Goal: Task Accomplishment & Management: Use online tool/utility

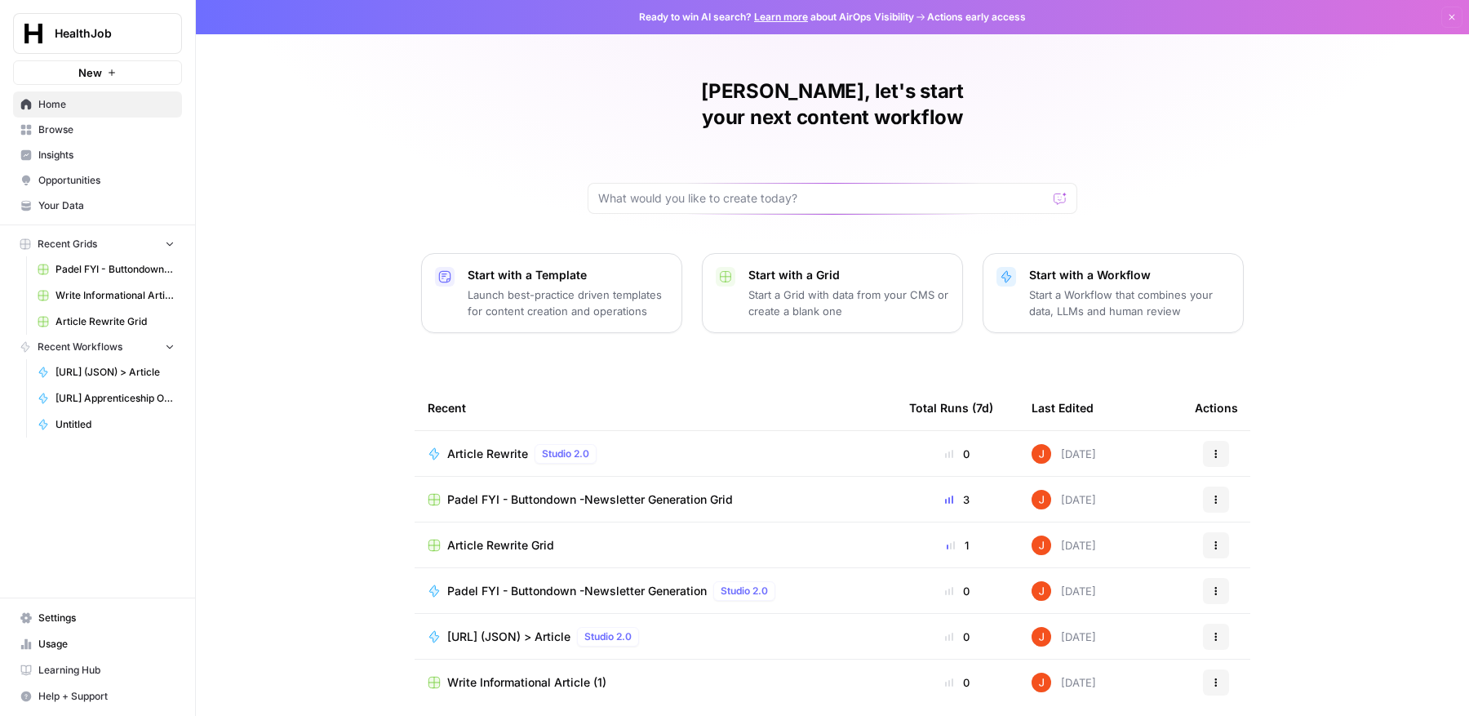
click at [492, 446] on span "Article Rewrite" at bounding box center [487, 454] width 81 height 16
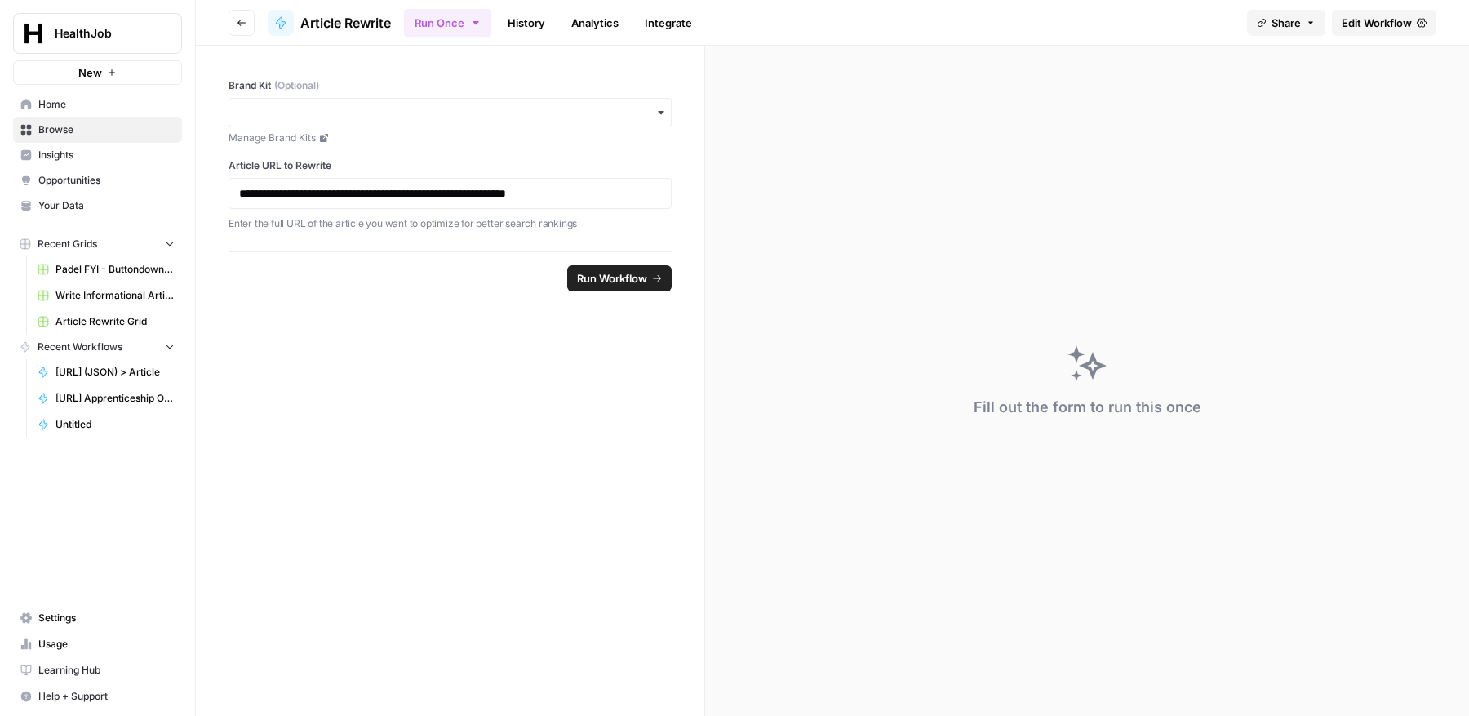
click at [1389, 24] on span "Edit Workflow" at bounding box center [1377, 23] width 70 height 16
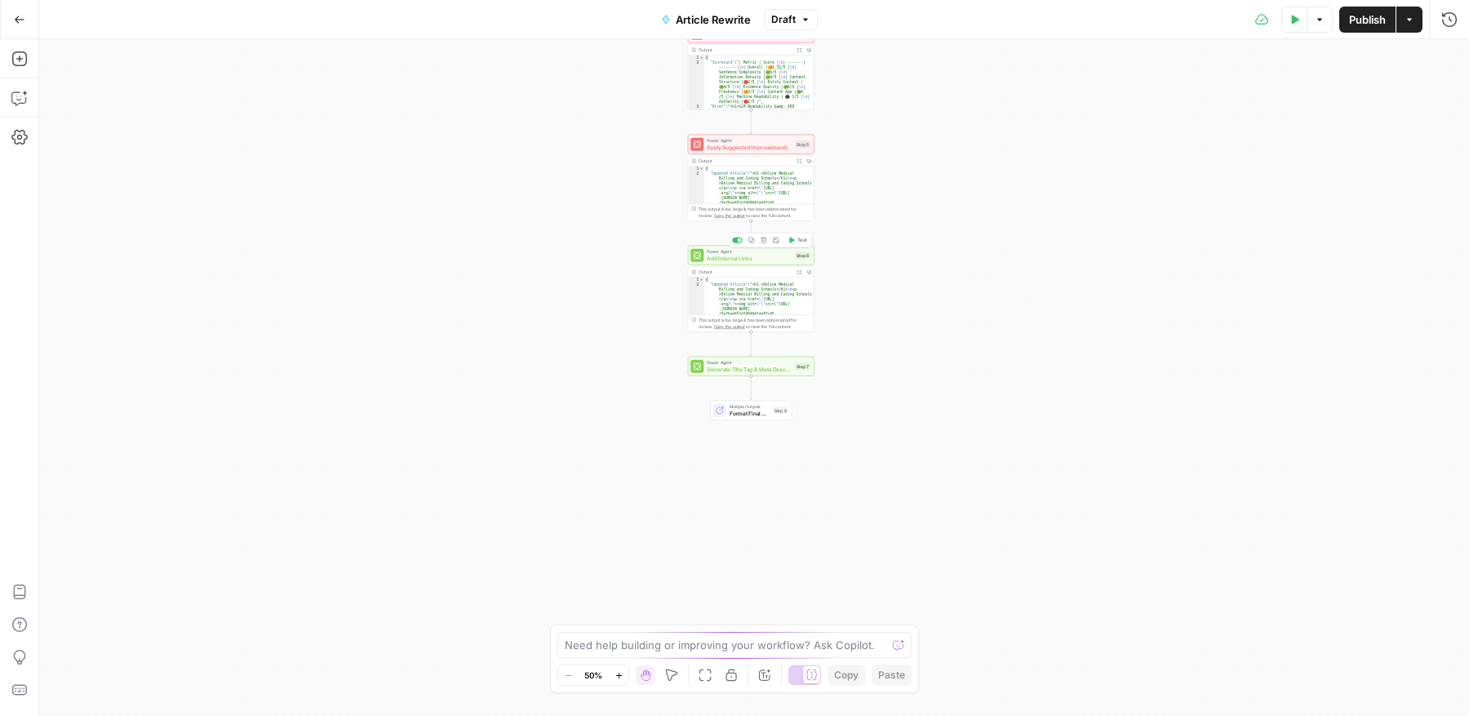
click at [757, 258] on span "Add Internal Links" at bounding box center [749, 258] width 85 height 8
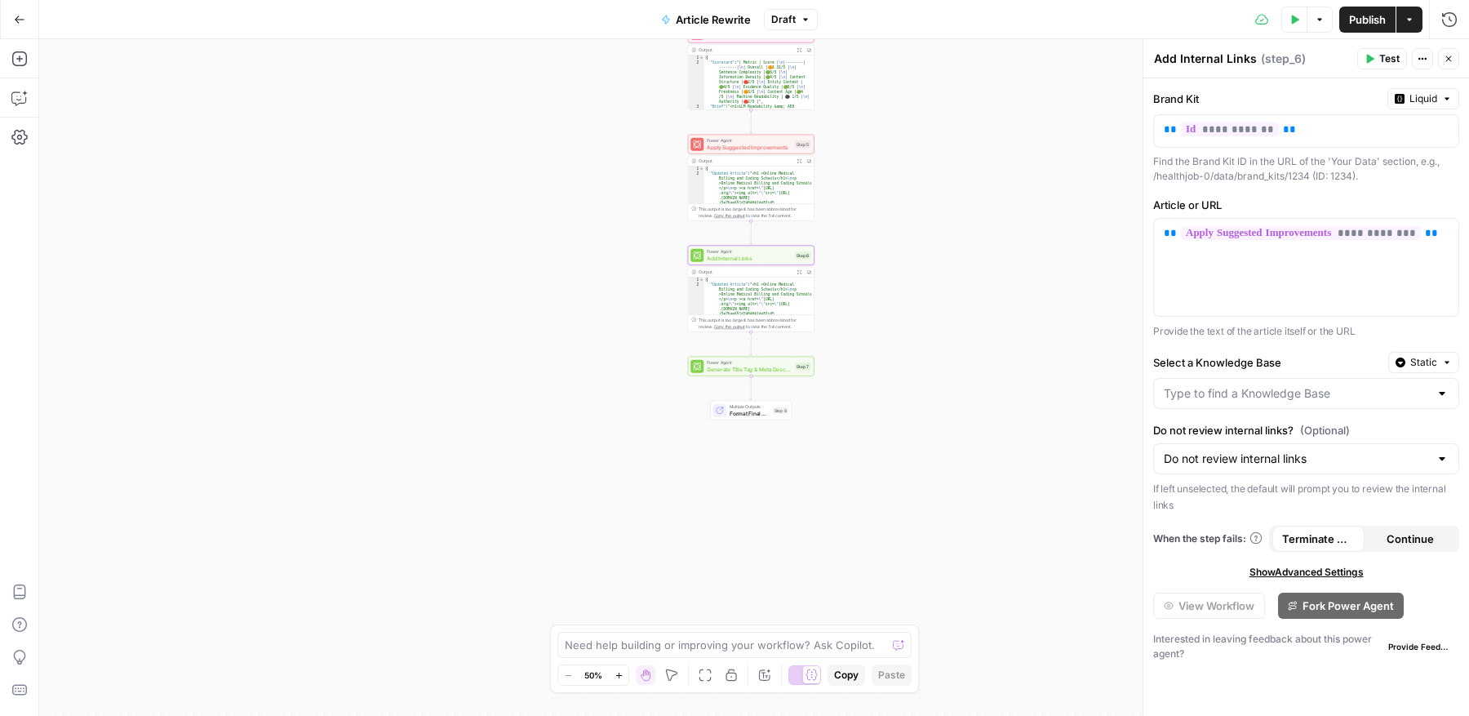
type textarea "**********"
click at [755, 269] on div "Output" at bounding box center [745, 272] width 93 height 7
click at [1444, 60] on icon "button" at bounding box center [1449, 59] width 10 height 10
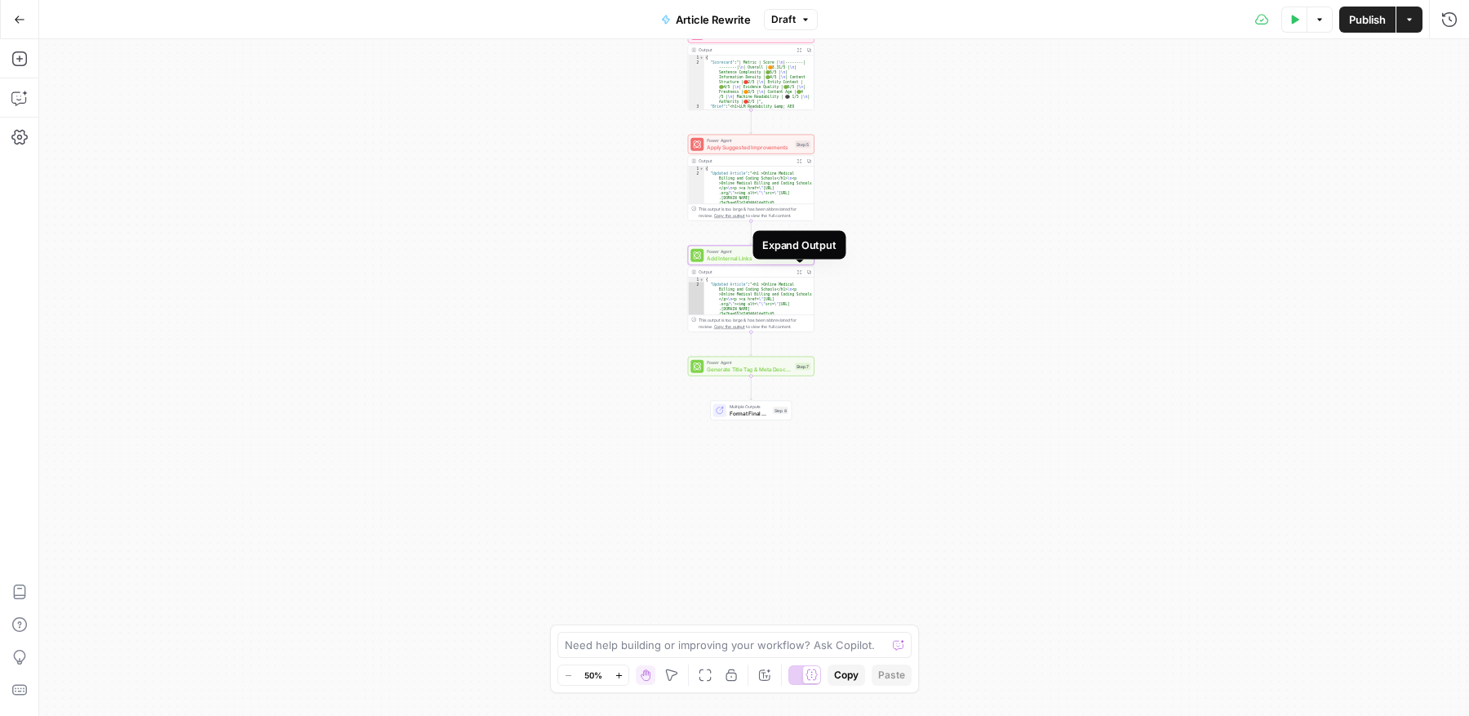
click at [801, 273] on icon "button" at bounding box center [800, 271] width 5 height 5
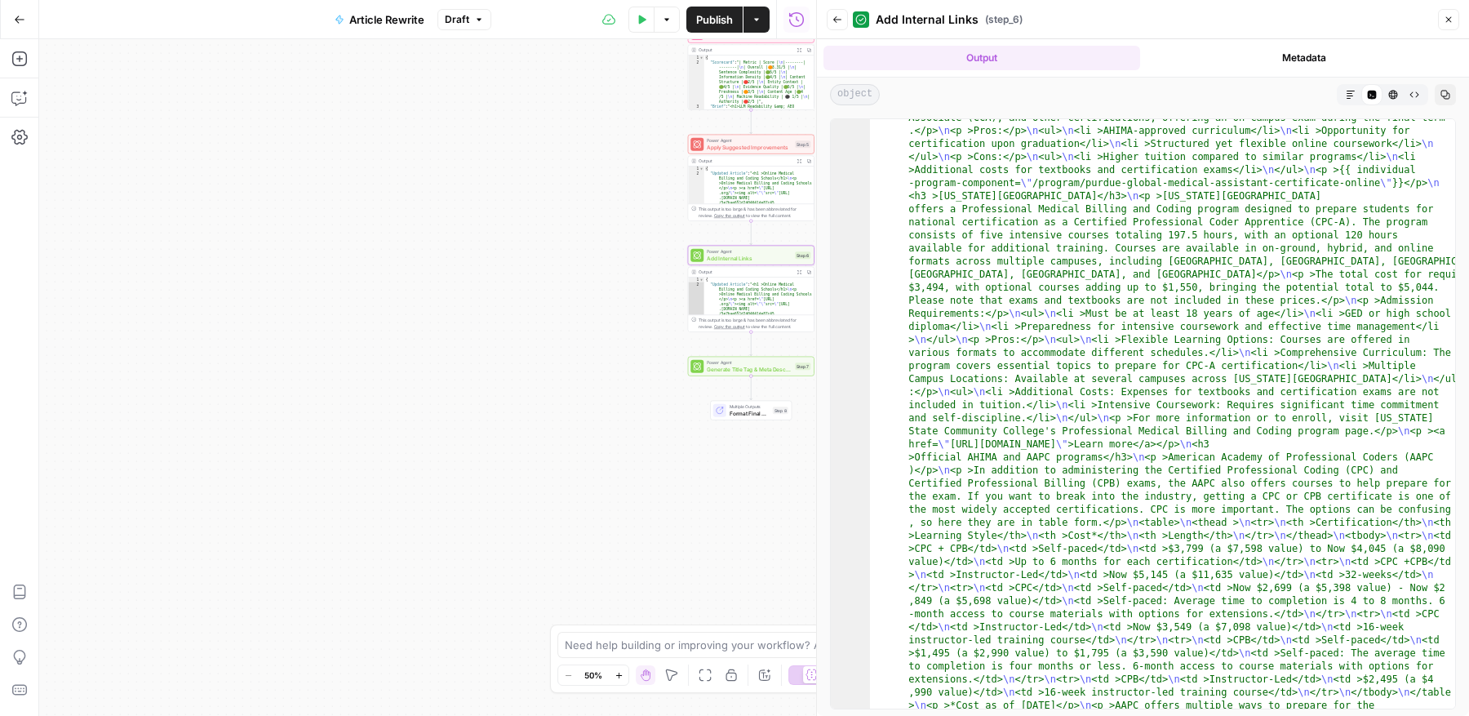
scroll to position [2619, 0]
click at [763, 149] on span "Apply Suggested Improvements" at bounding box center [749, 147] width 85 height 8
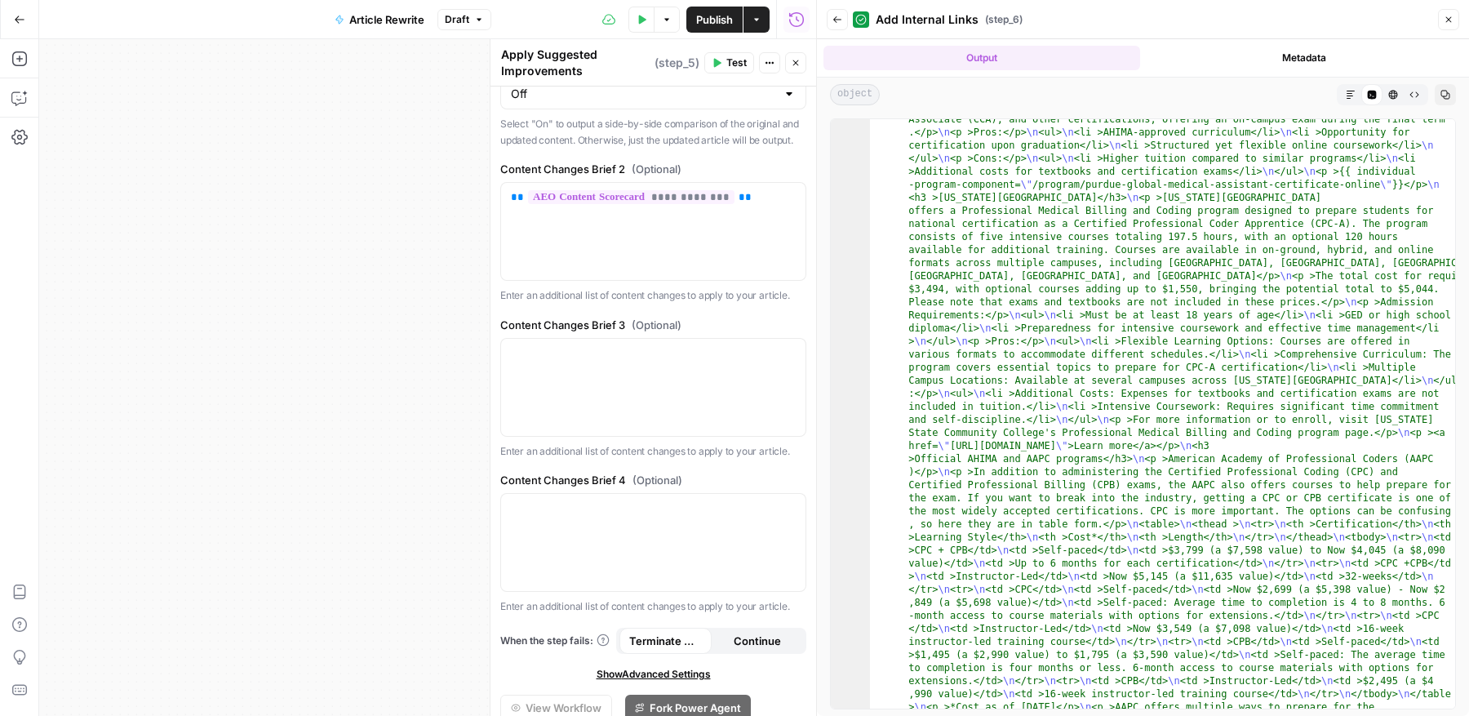
scroll to position [628, 0]
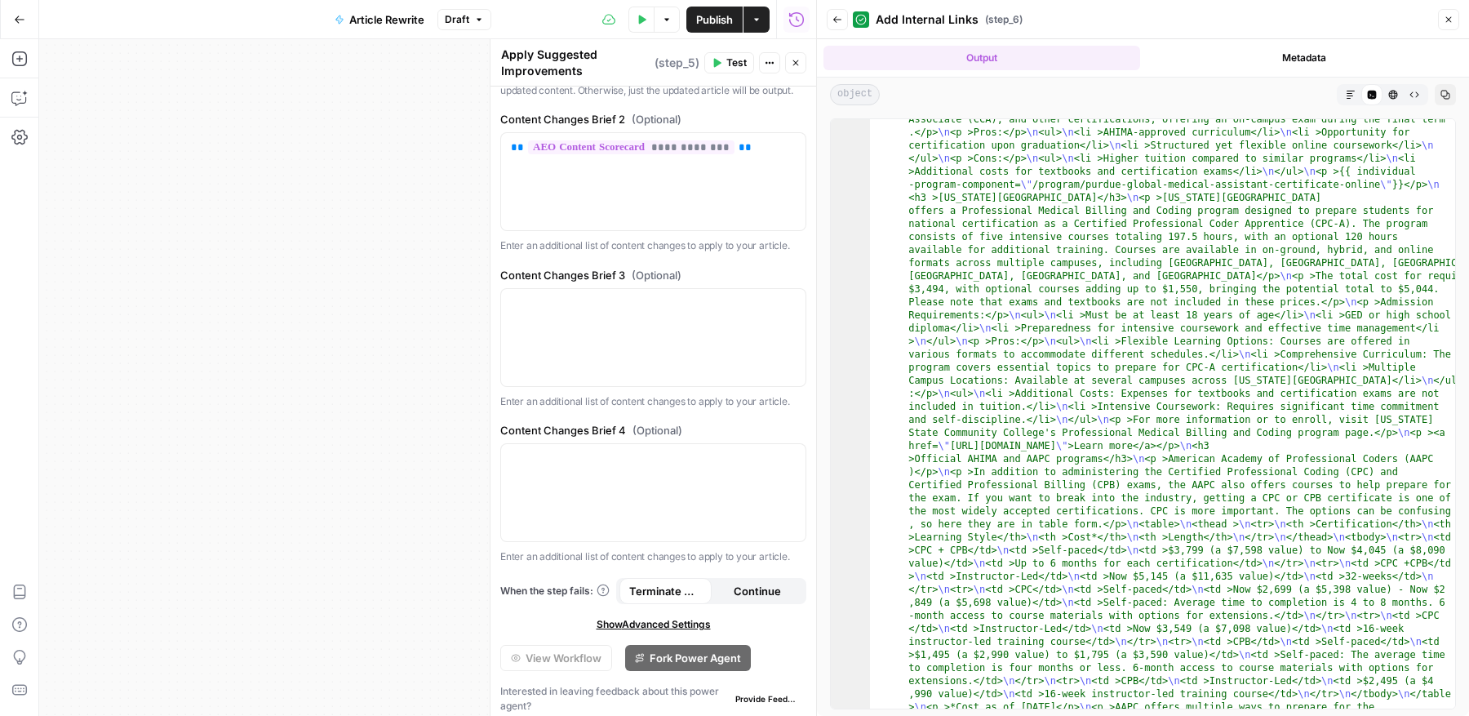
click at [1449, 15] on icon "button" at bounding box center [1449, 20] width 10 height 10
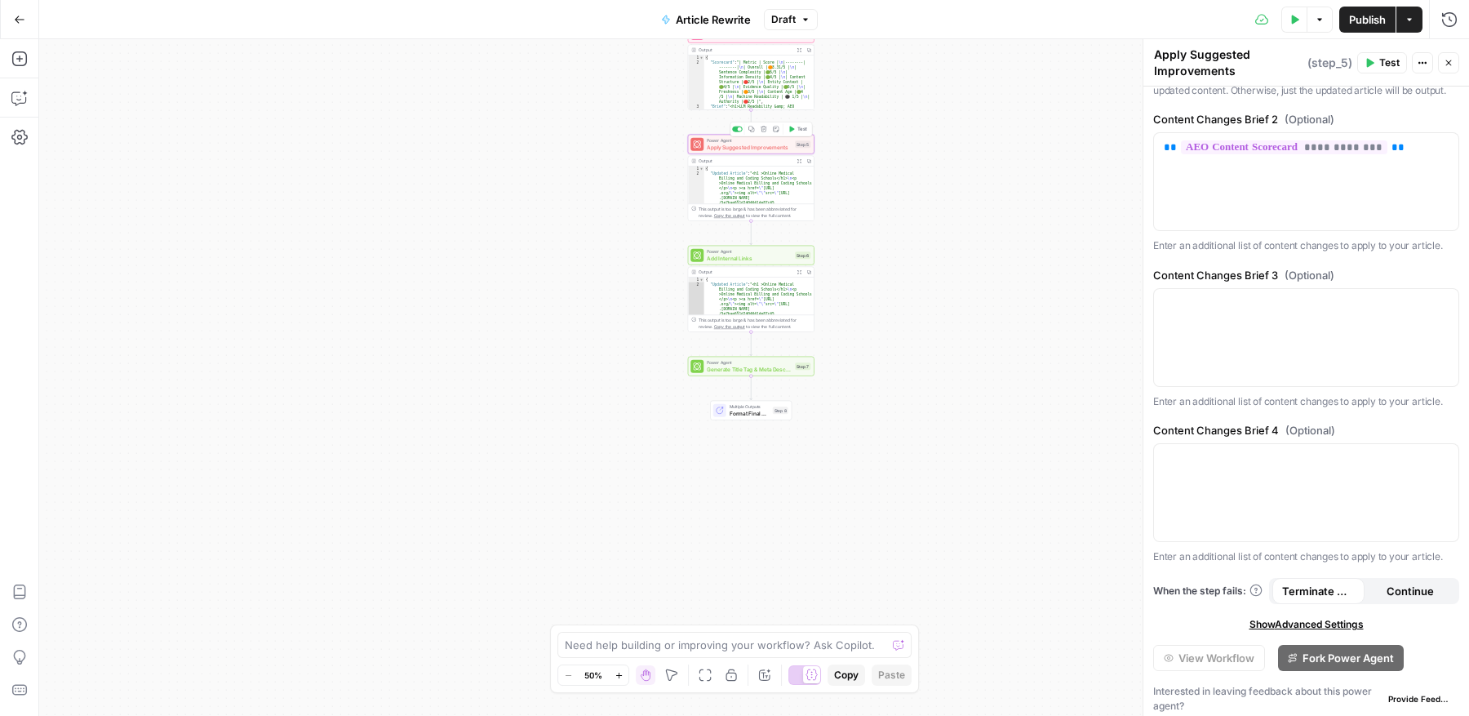
click at [760, 149] on span "Apply Suggested Improvements" at bounding box center [749, 147] width 85 height 8
click at [759, 254] on span "Add Internal Links" at bounding box center [749, 258] width 85 height 8
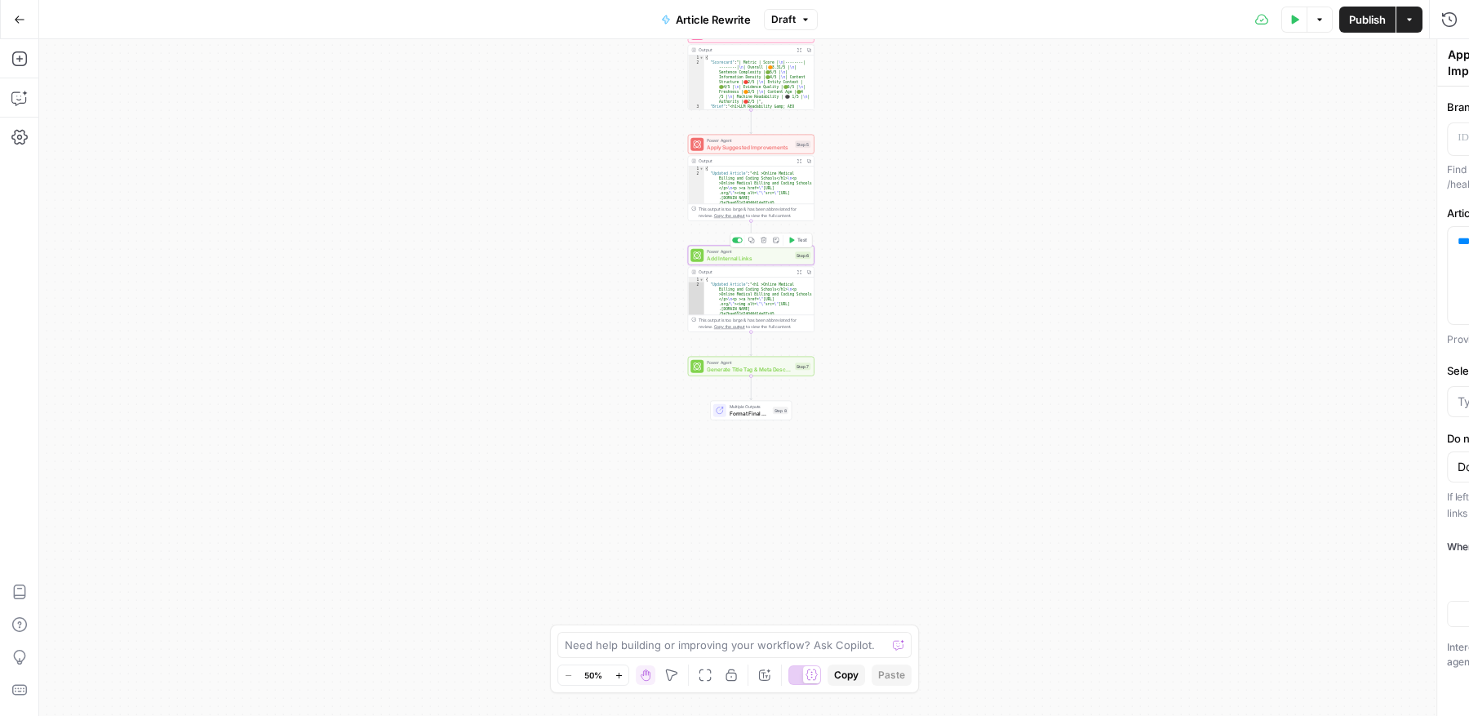
type textarea "Add Internal Links"
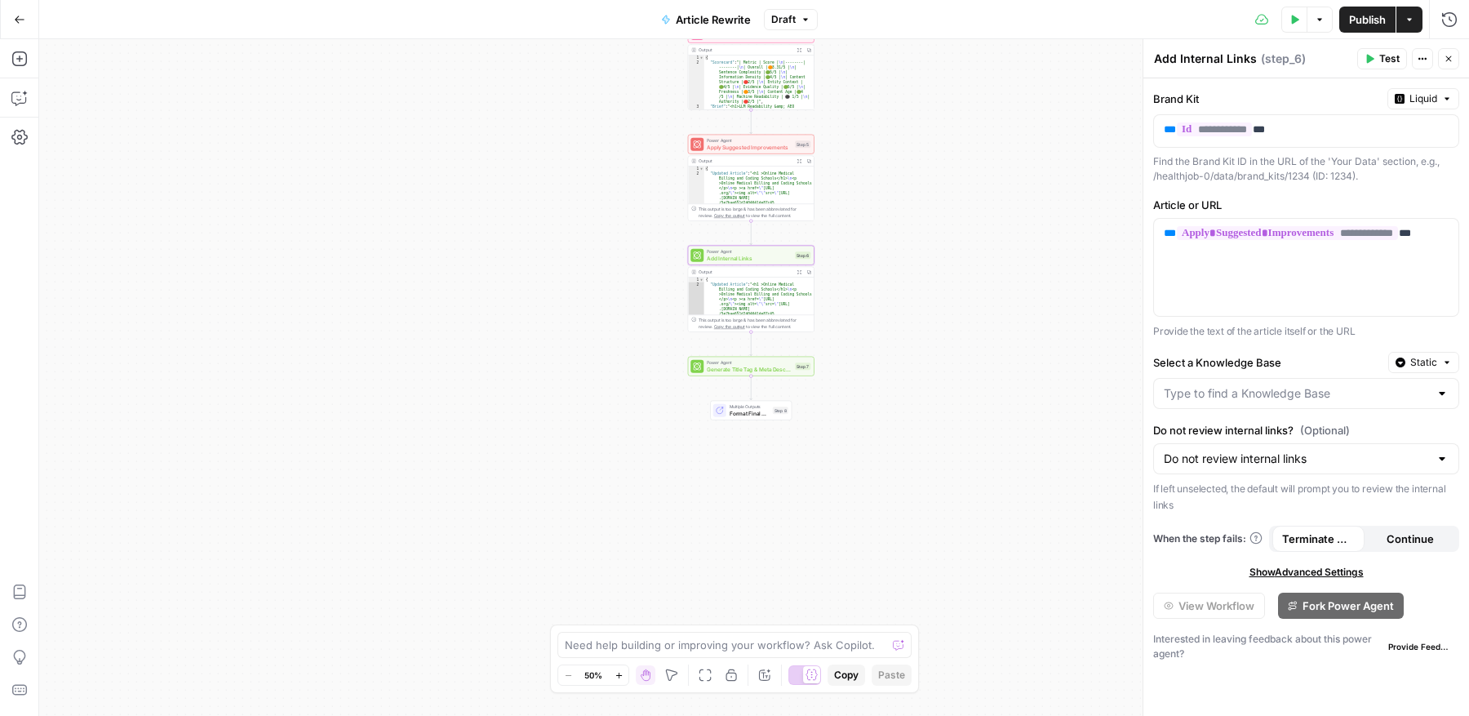
click at [944, 210] on div "**********" at bounding box center [754, 377] width 1430 height 677
click at [1339, 567] on span "Show Advanced Settings" at bounding box center [1307, 572] width 114 height 15
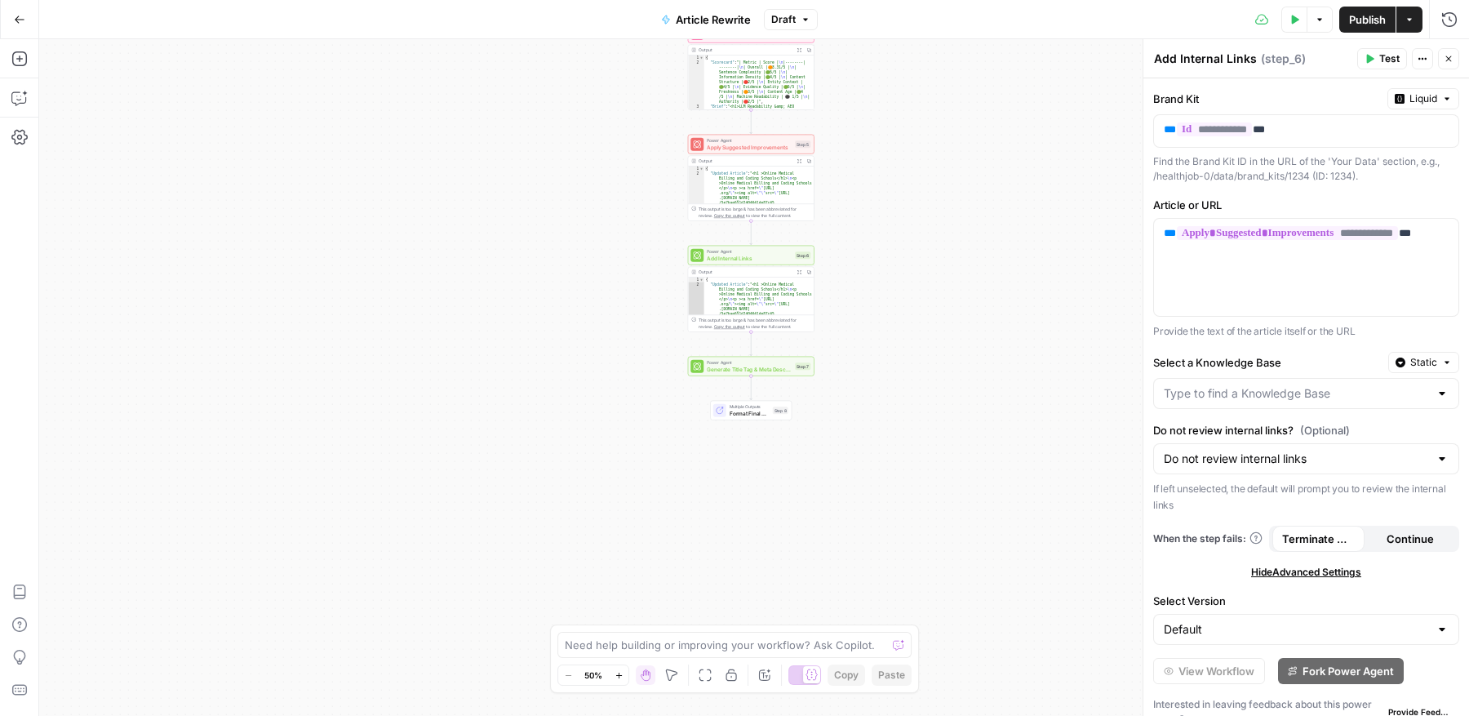
scroll to position [16, 0]
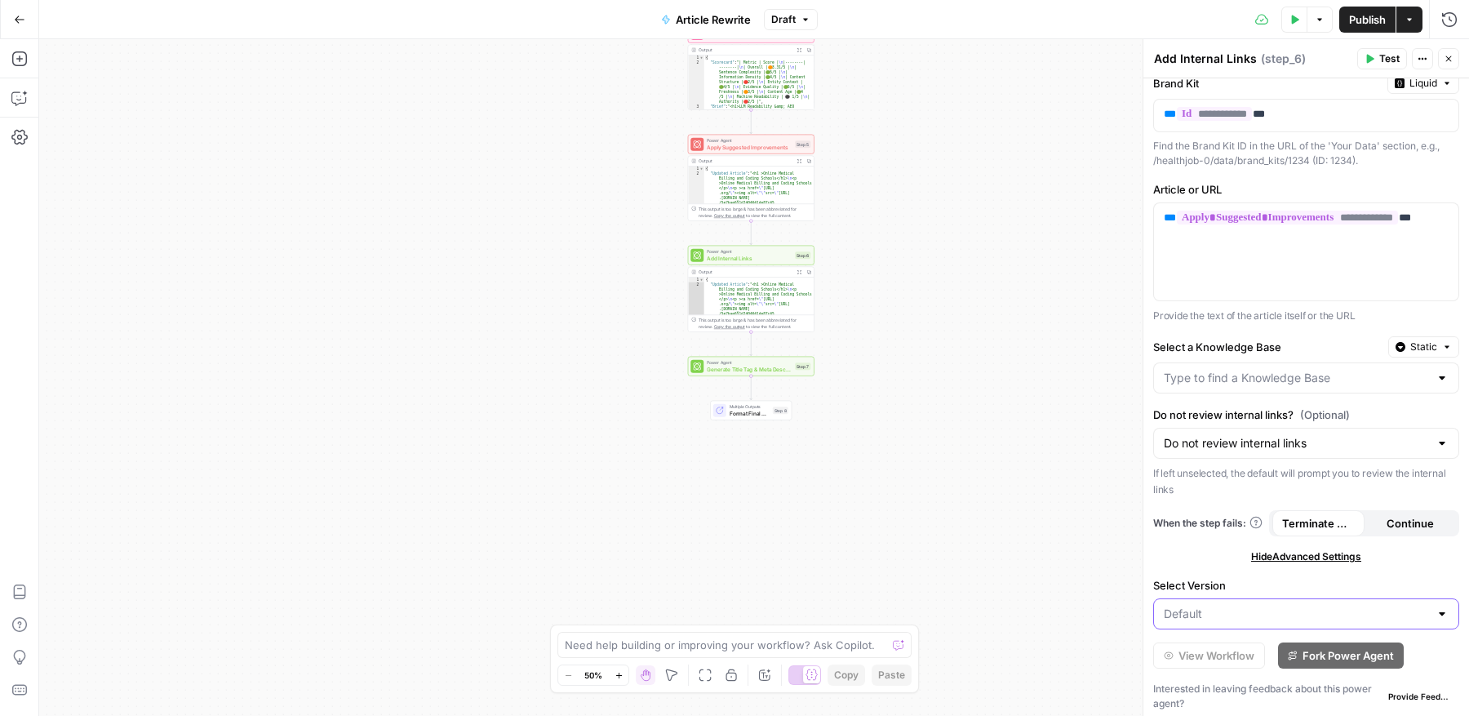
click at [1338, 606] on input "Select Version" at bounding box center [1296, 614] width 265 height 16
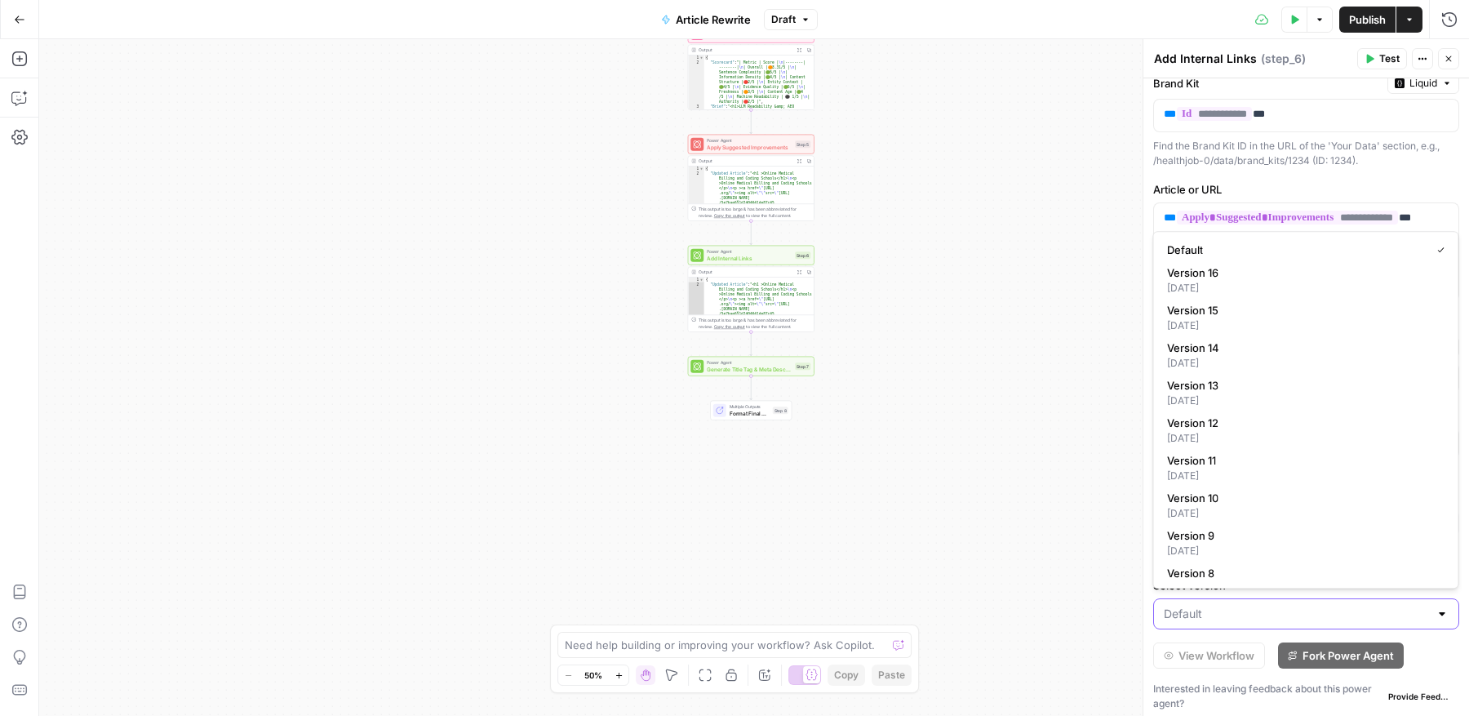
click at [1338, 606] on input "Select Version" at bounding box center [1296, 614] width 265 height 16
type input "Default"
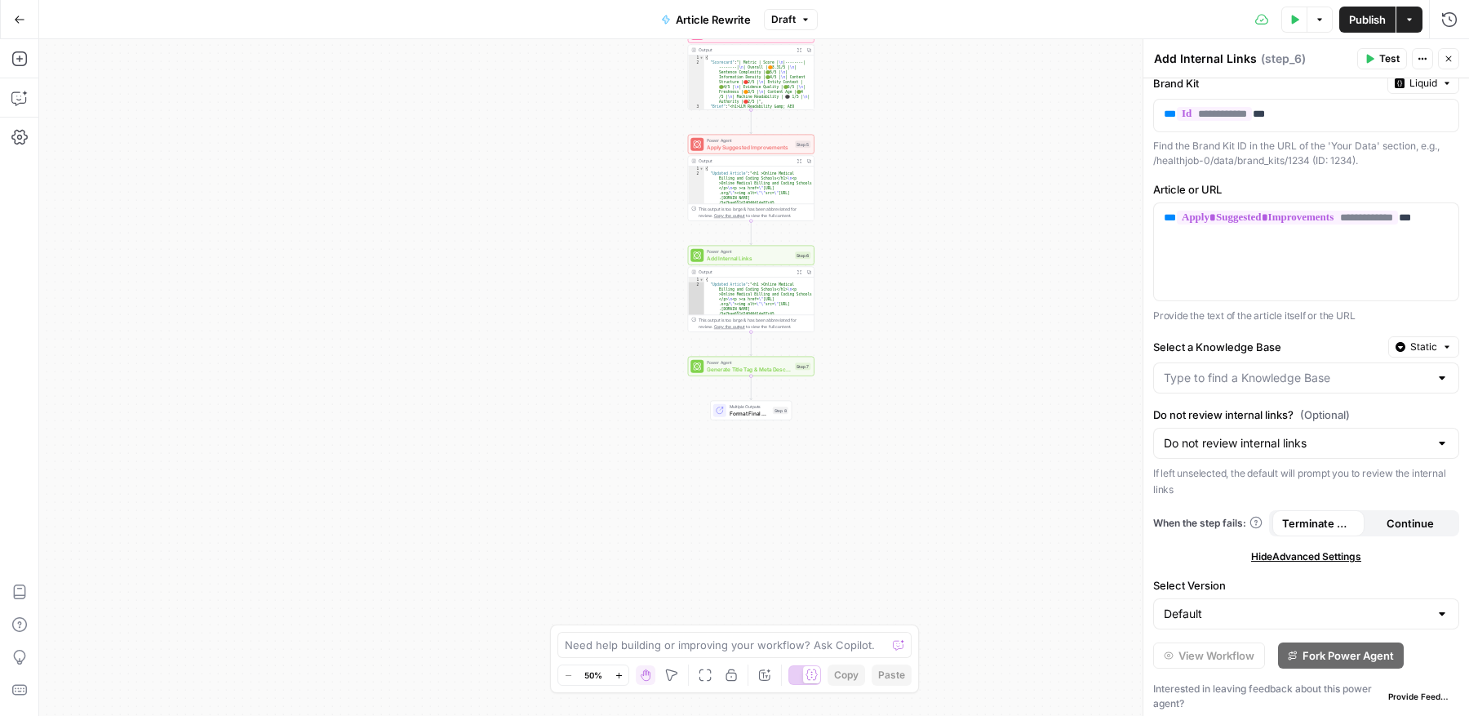
click at [989, 589] on div "**********" at bounding box center [754, 377] width 1430 height 677
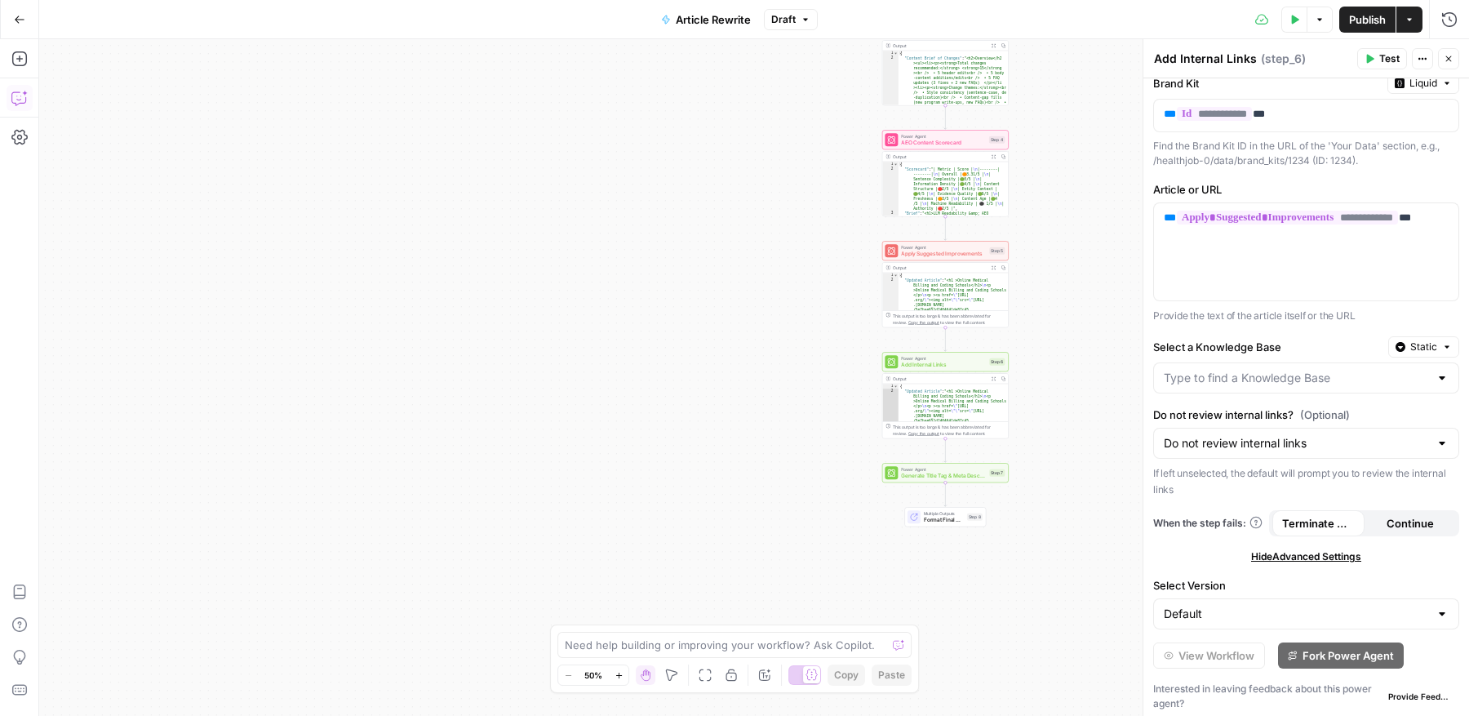
click at [21, 97] on icon "button" at bounding box center [19, 98] width 16 height 16
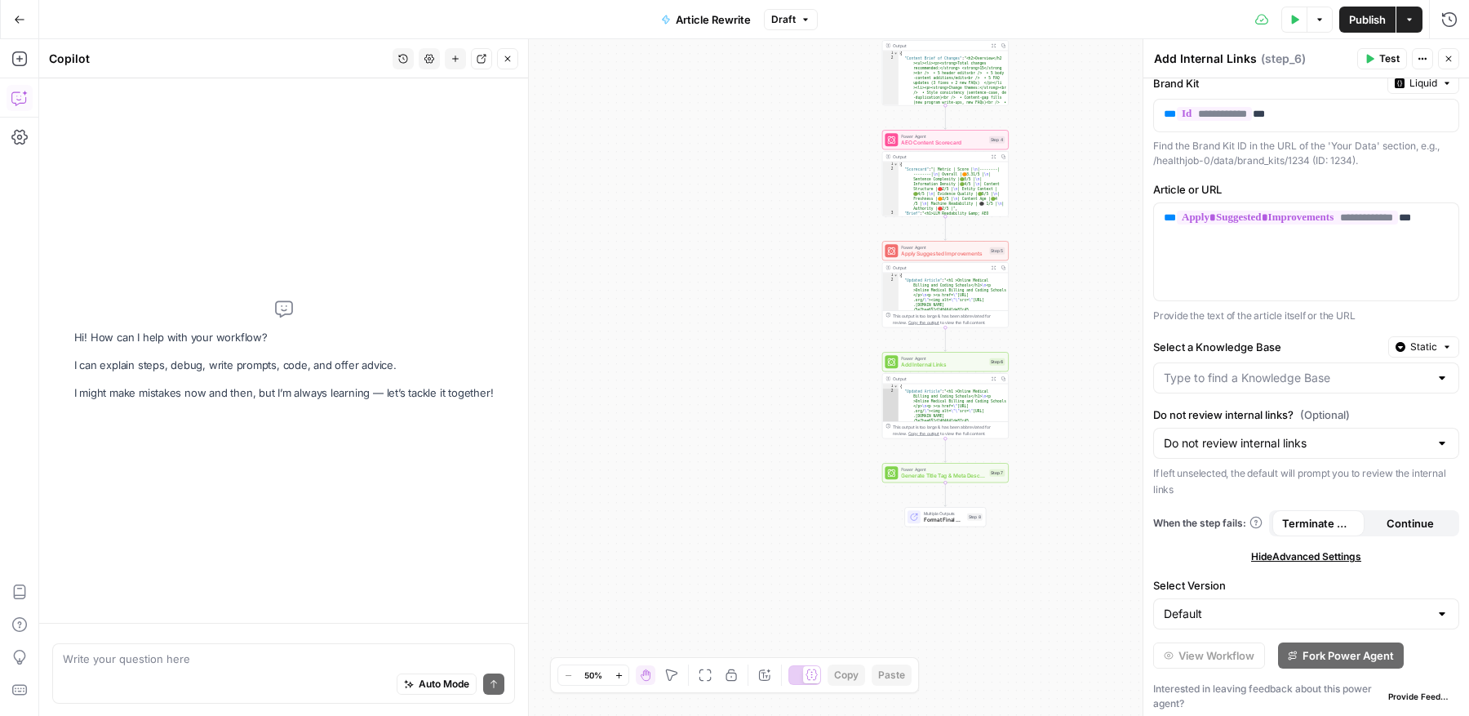
click at [201, 663] on textarea at bounding box center [284, 659] width 442 height 16
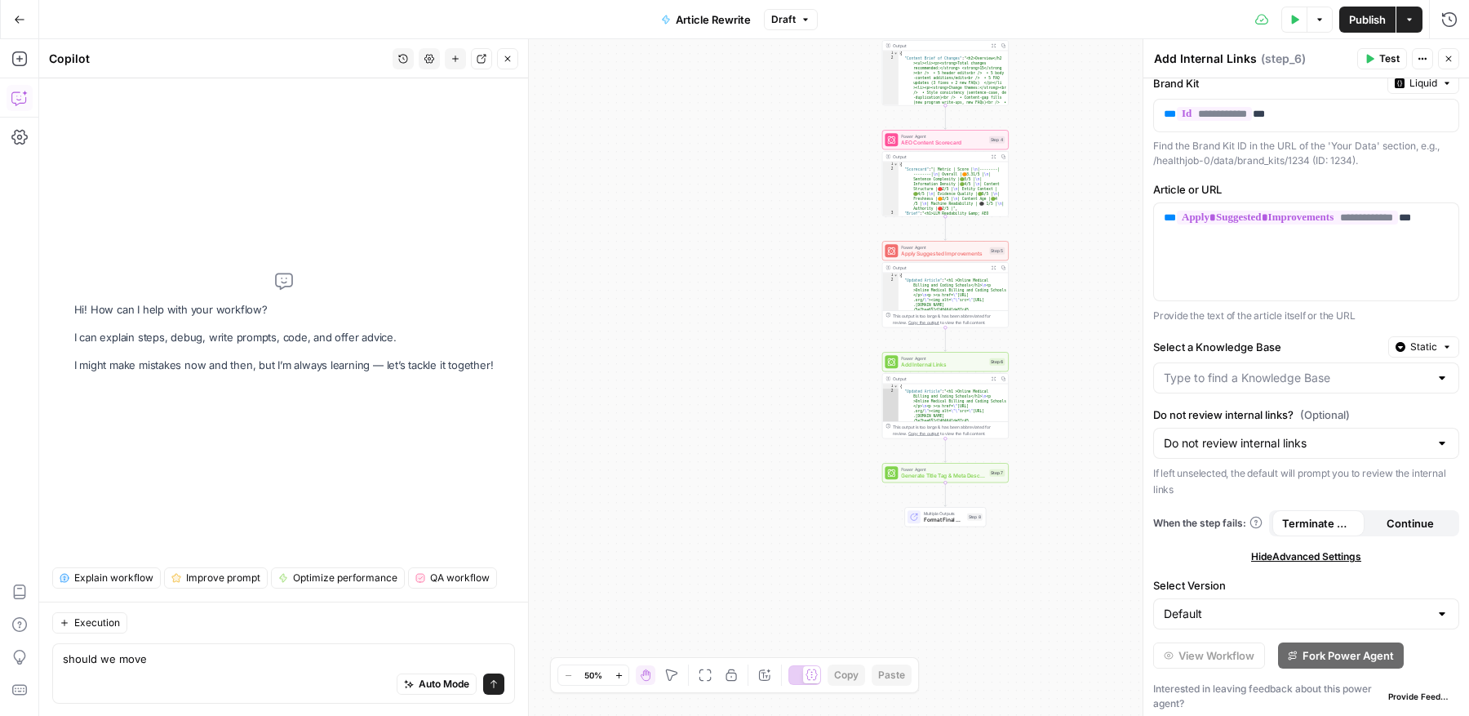
type textarea "should we move"
